Goal: Information Seeking & Learning: Learn about a topic

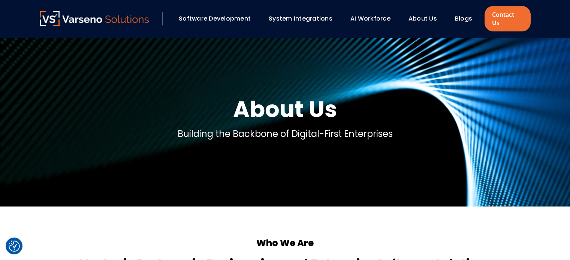
scroll to position [766, 0]
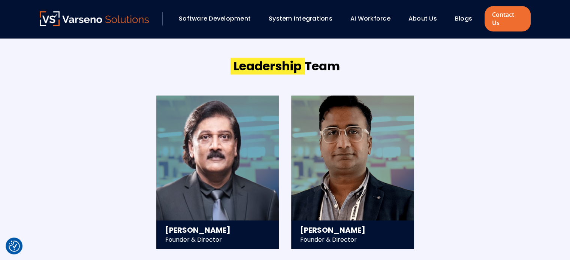
click at [223, 11] on div "Software Development System Integrations AI Workforce About Us" at bounding box center [262, 18] width 445 height 15
click at [225, 15] on link "Software Development" at bounding box center [215, 18] width 72 height 9
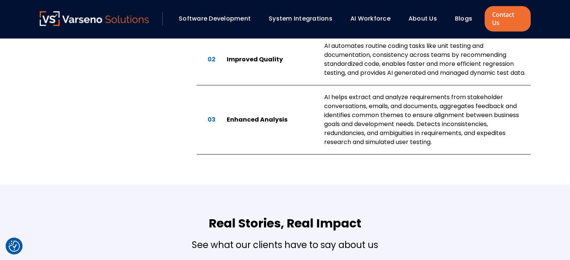
scroll to position [646, 0]
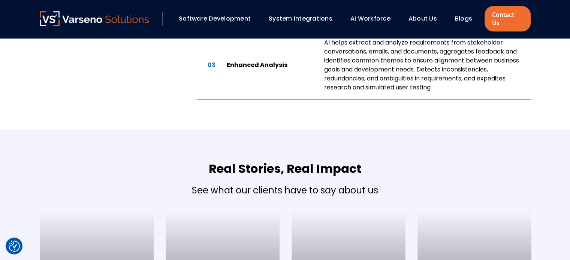
click at [309, 14] on link "System Integrations" at bounding box center [301, 18] width 64 height 9
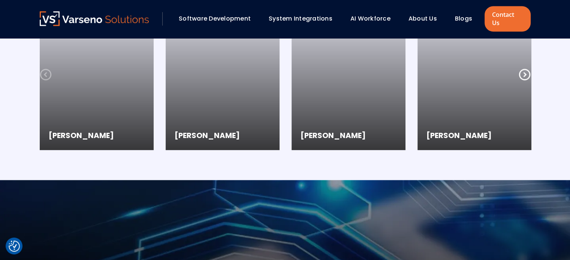
scroll to position [1178, 0]
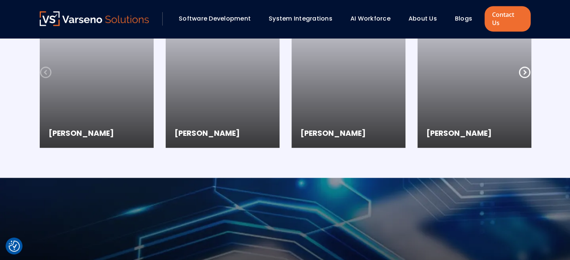
click at [368, 14] on link "AI Workforce" at bounding box center [370, 18] width 40 height 9
